Goal: Task Accomplishment & Management: Complete application form

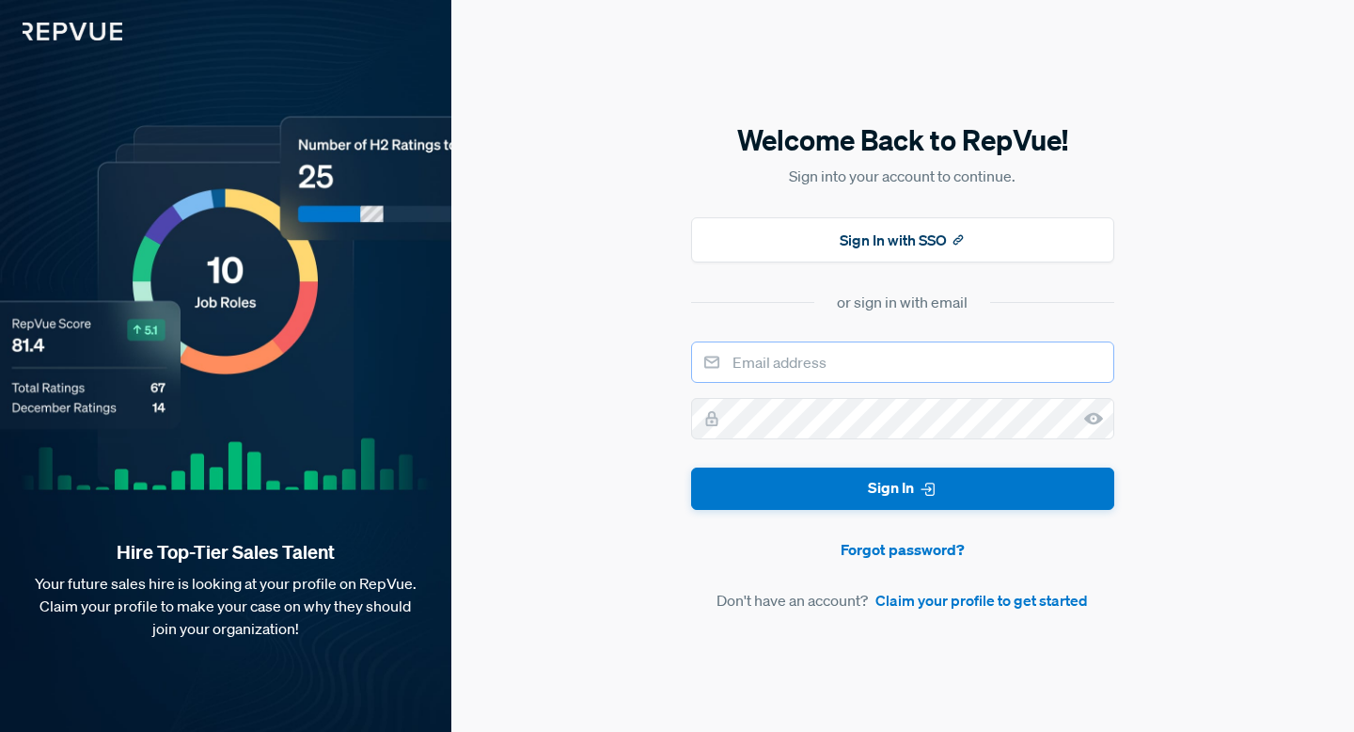
click at [907, 363] on input "email" at bounding box center [902, 361] width 423 height 41
type input "[EMAIL_ADDRESS][DOMAIN_NAME]"
click at [621, 323] on div "Welcome Back to RepVue! Sign into your account to continue. Sign In with SSO or…" at bounding box center [902, 366] width 903 height 732
click at [919, 604] on link "Claim your profile to get started" at bounding box center [981, 600] width 213 height 23
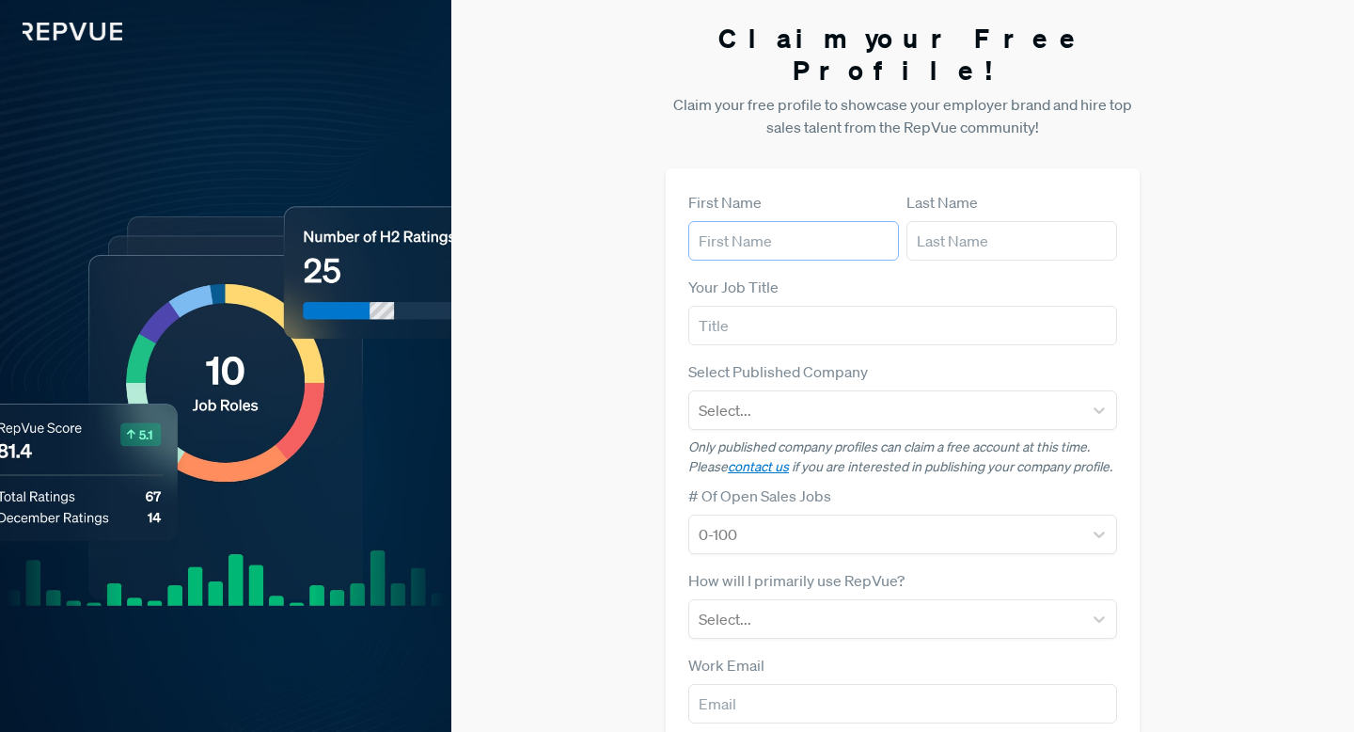
click at [817, 223] on input "text" at bounding box center [793, 240] width 211 height 39
type input "Mario"
type input "Wolters"
type input "Strategic Account Executive"
click at [750, 397] on div at bounding box center [886, 410] width 374 height 26
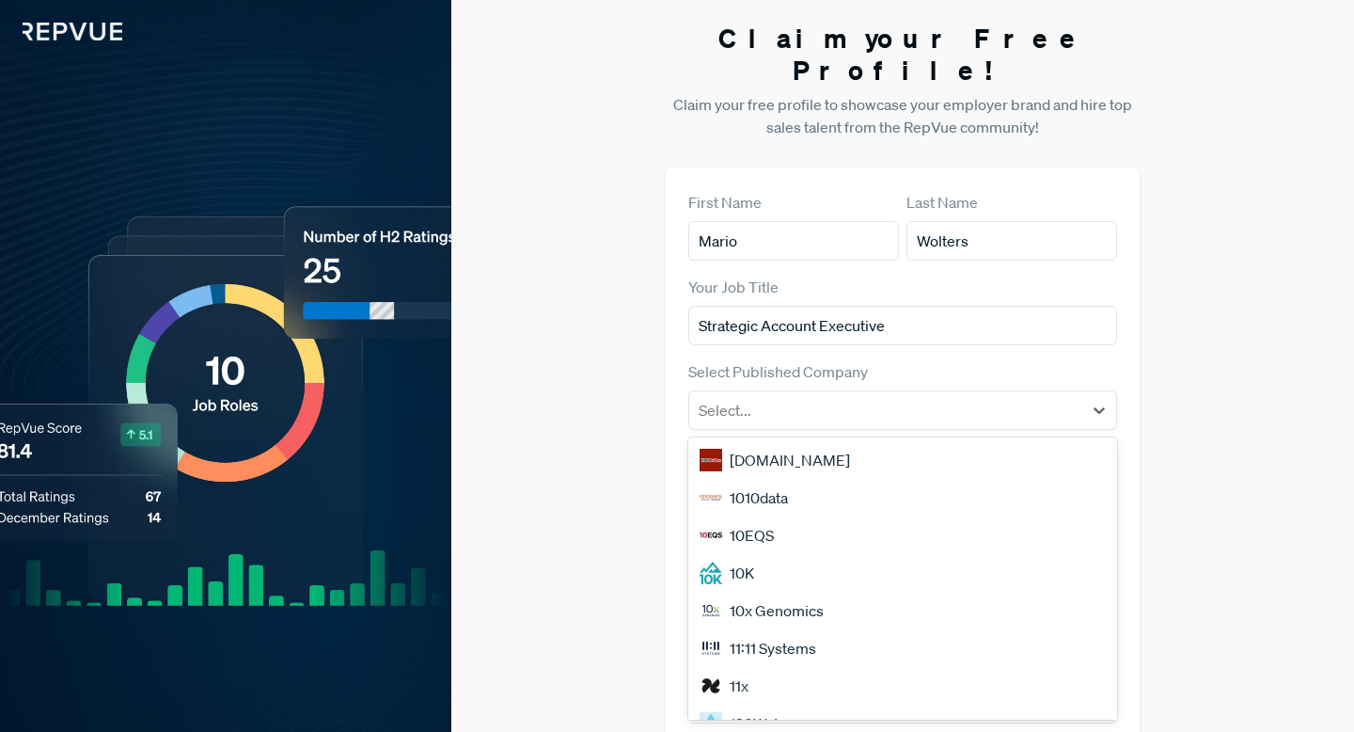
click at [654, 385] on div "Claim your Free Profile! Claim your free profile to showcase your employer bran…" at bounding box center [902, 473] width 903 height 946
